Goal: Task Accomplishment & Management: Manage account settings

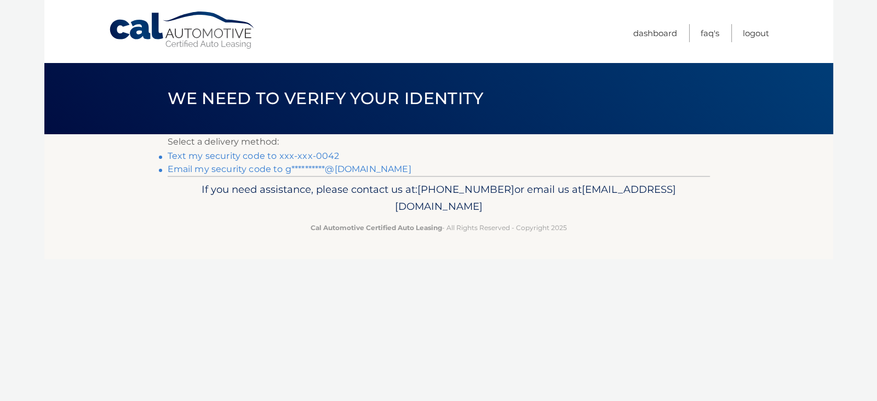
click at [340, 158] on link "Text my security code to xxx-xxx-0042" at bounding box center [254, 156] width 172 height 10
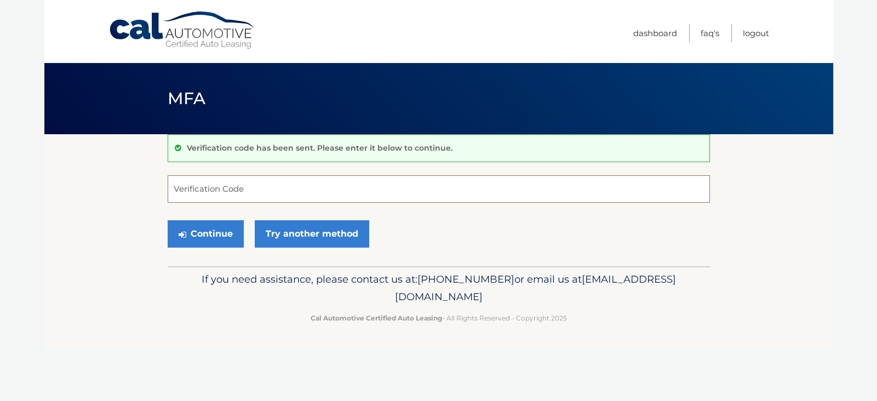
click at [278, 193] on input "Verification Code" at bounding box center [439, 188] width 543 height 27
type input "271695"
click at [213, 246] on button "Continue" at bounding box center [206, 233] width 76 height 27
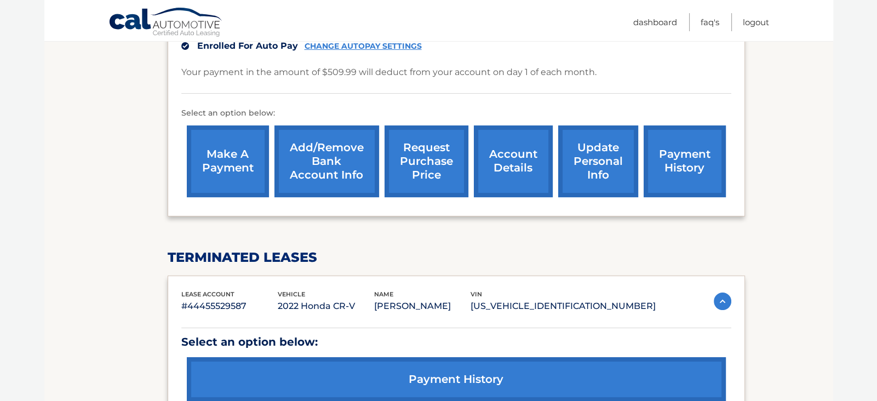
scroll to position [265, 0]
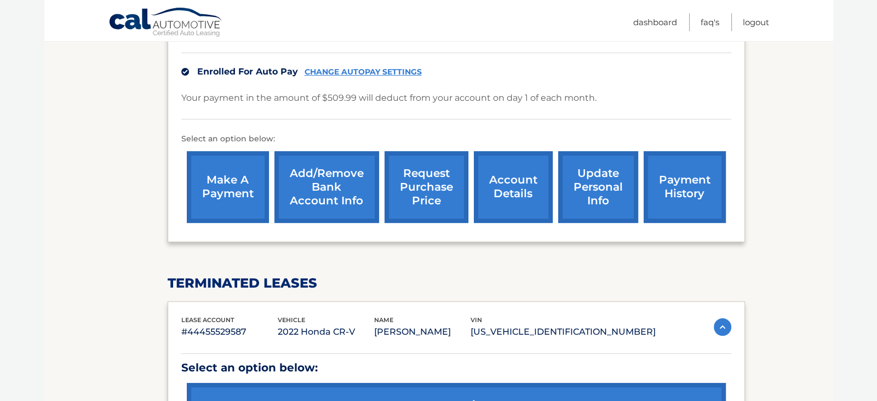
click at [503, 194] on link "account details" at bounding box center [513, 187] width 79 height 72
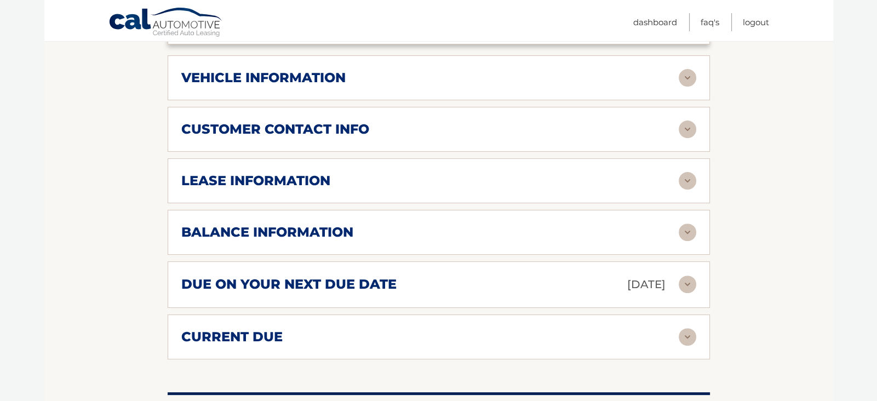
scroll to position [476, 0]
click at [686, 190] on img at bounding box center [688, 182] width 18 height 18
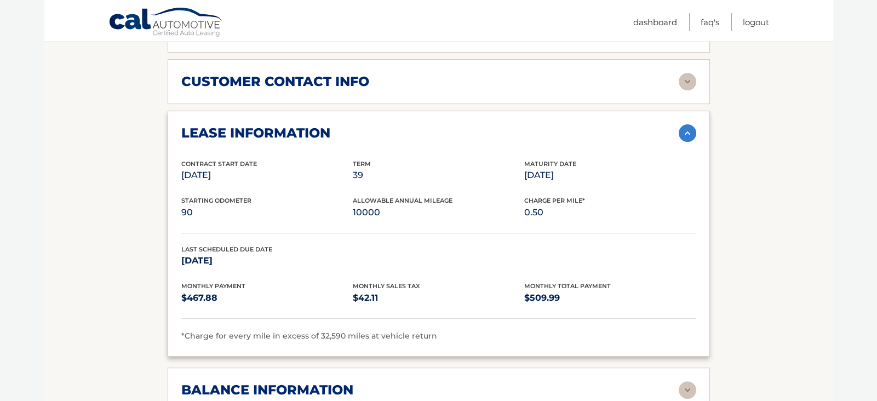
scroll to position [527, 0]
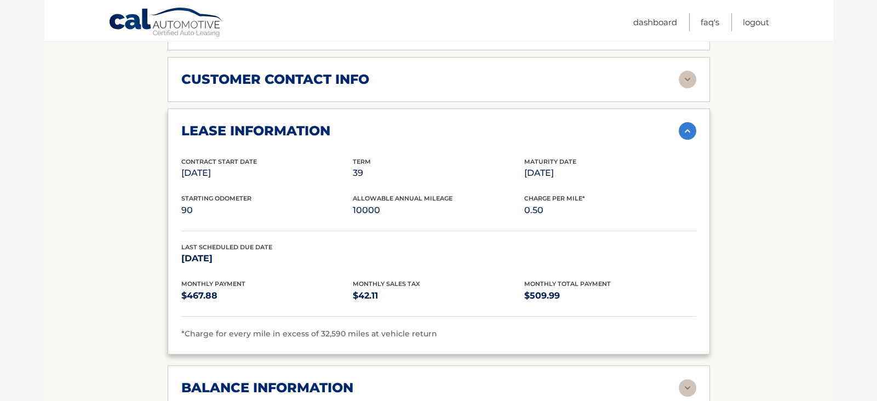
click at [686, 140] on img at bounding box center [688, 131] width 18 height 18
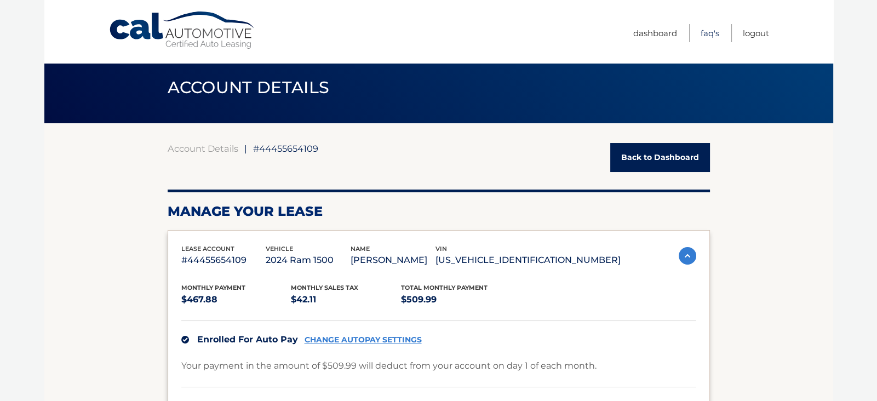
scroll to position [11, 0]
click at [752, 33] on link "Logout" at bounding box center [756, 33] width 26 height 18
